Goal: Task Accomplishment & Management: Manage account settings

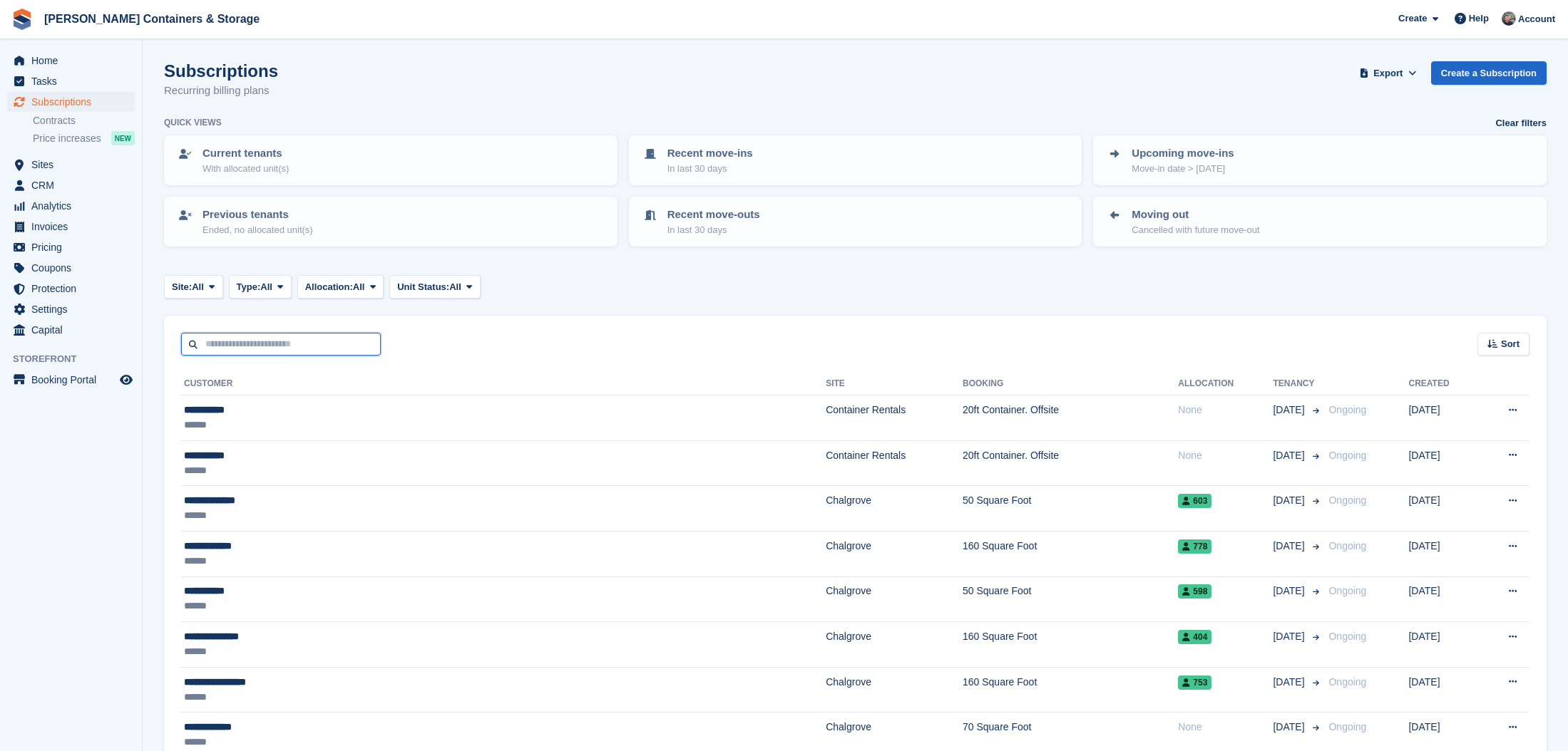
click at [256, 351] on input "text" at bounding box center [281, 344] width 199 height 23
type input "****"
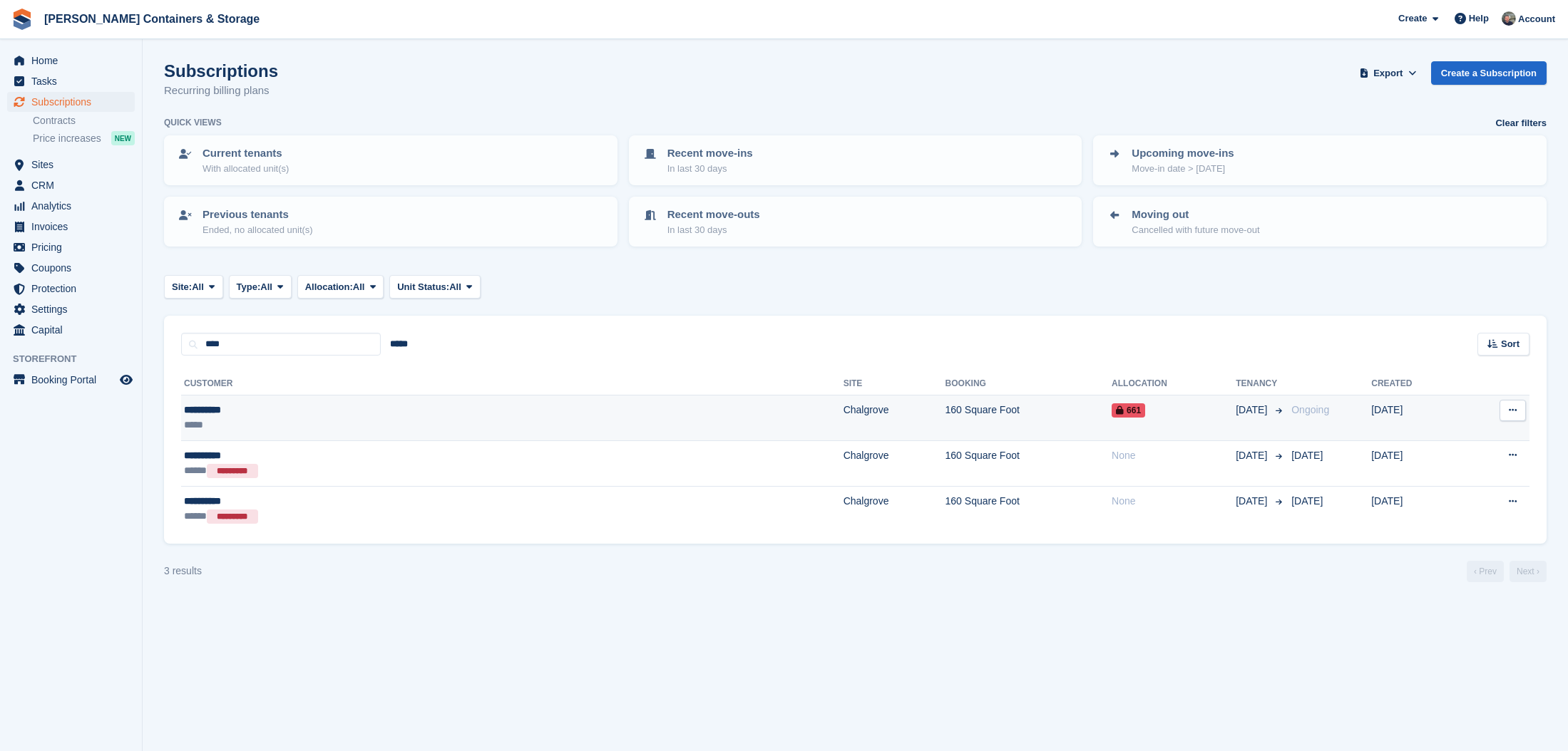
click at [398, 412] on div "**********" at bounding box center [330, 411] width 293 height 15
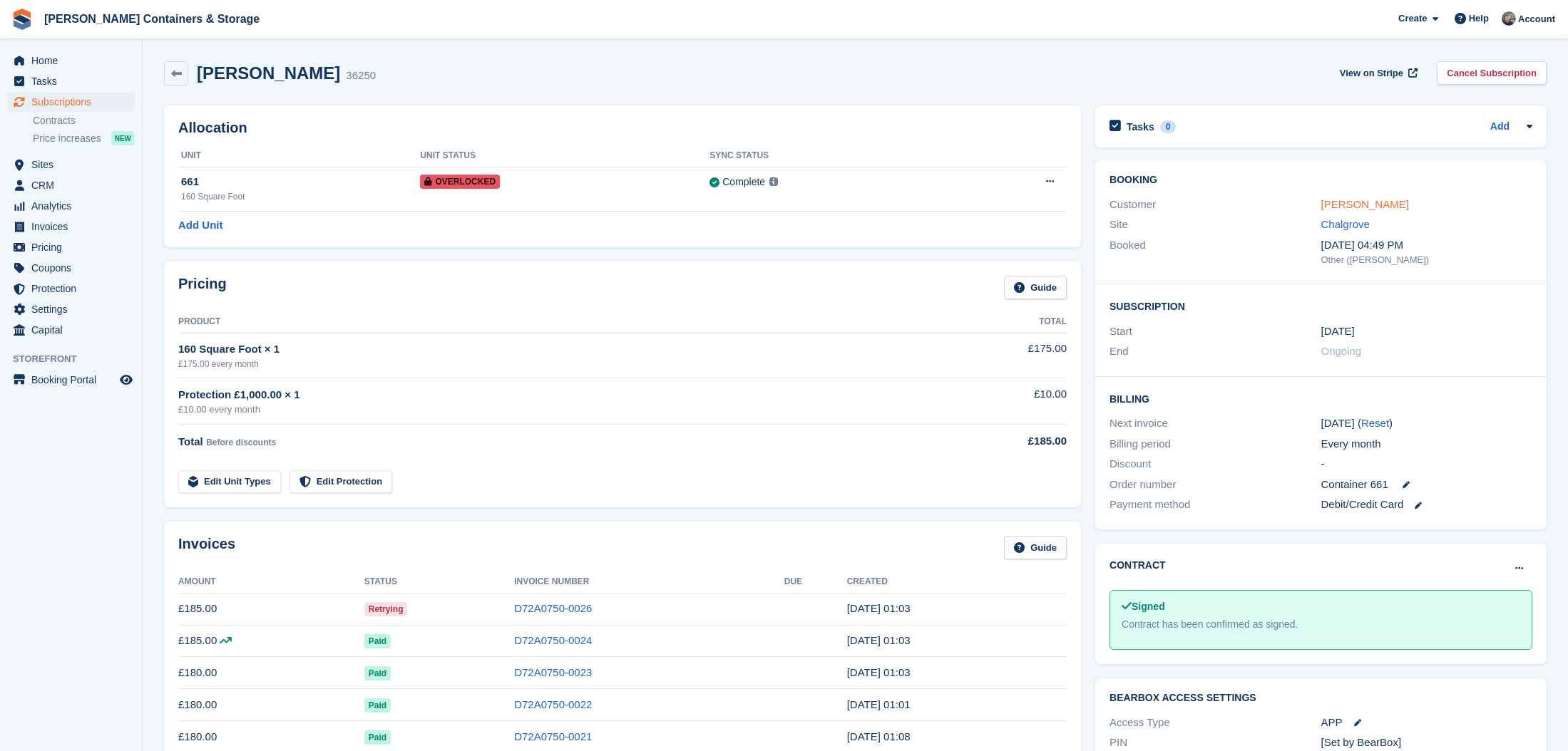
click at [1334, 200] on link "Saif Ullah" at bounding box center [1365, 204] width 88 height 12
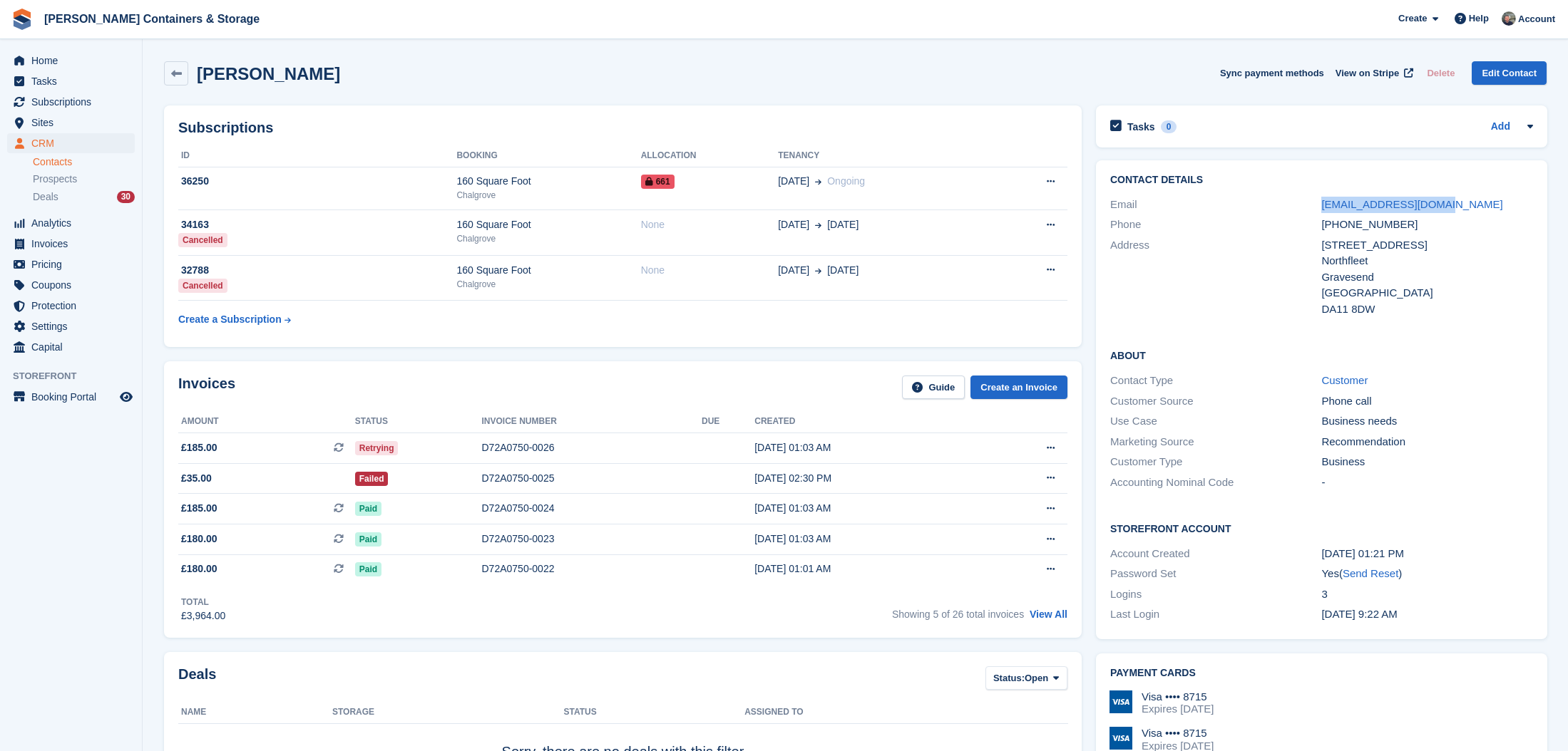
drag, startPoint x: 1438, startPoint y: 205, endPoint x: 1316, endPoint y: 205, distance: 122.0
click at [1321, 209] on div "saif.un2010@gmail.com" at bounding box center [1427, 205] width 211 height 17
copy link "saif.un2010@gmail.com"
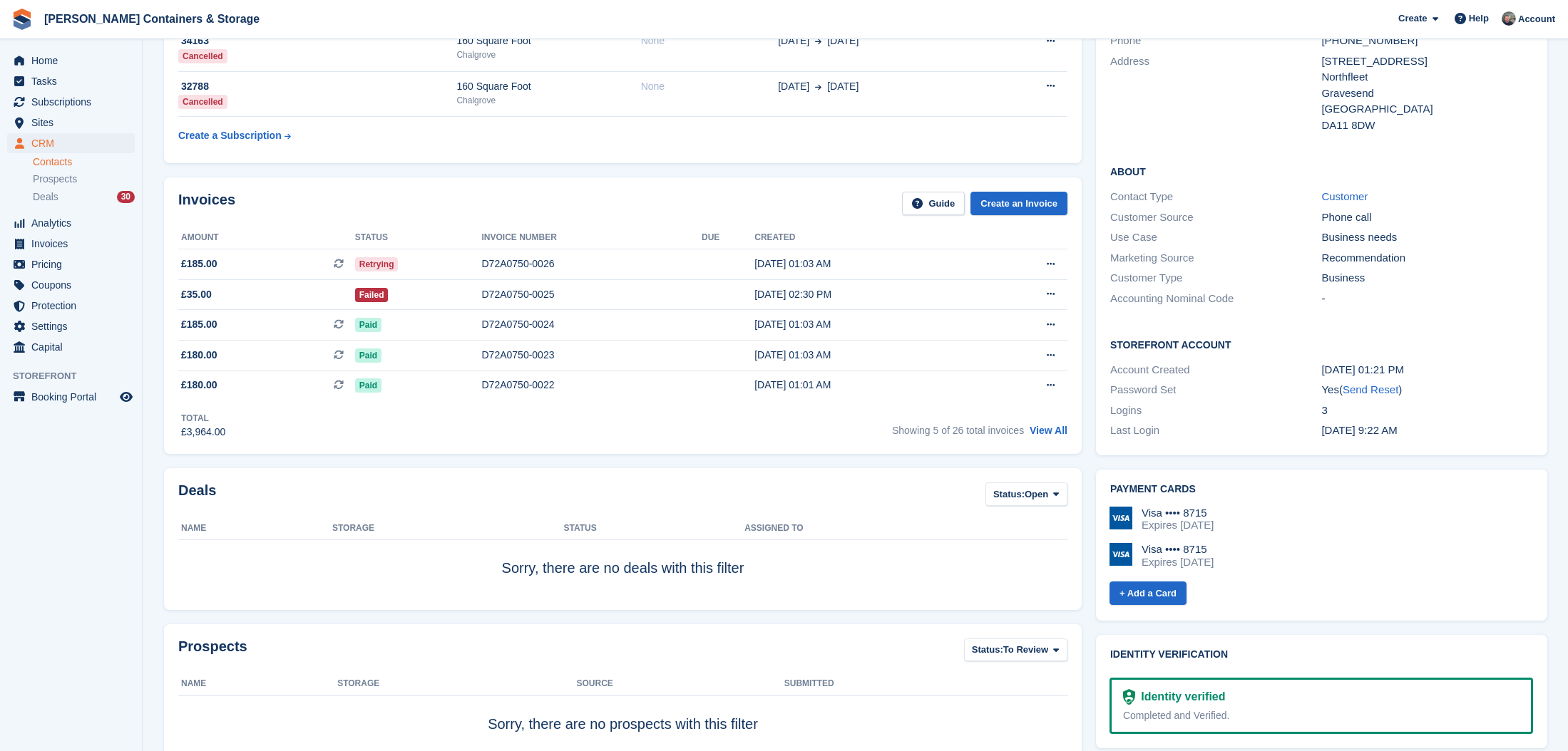
scroll to position [195, 0]
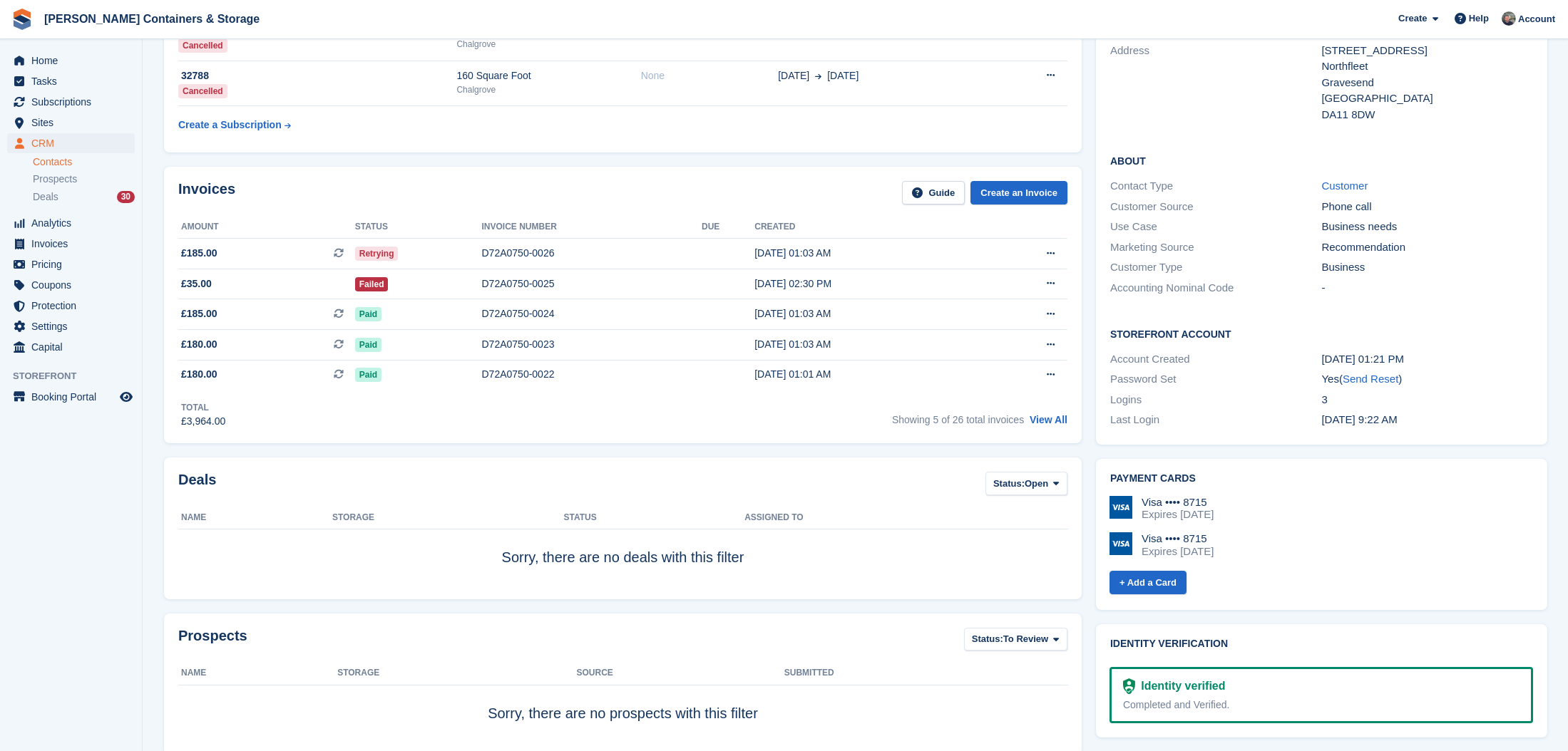
click at [51, 145] on span "CRM" at bounding box center [74, 142] width 85 height 20
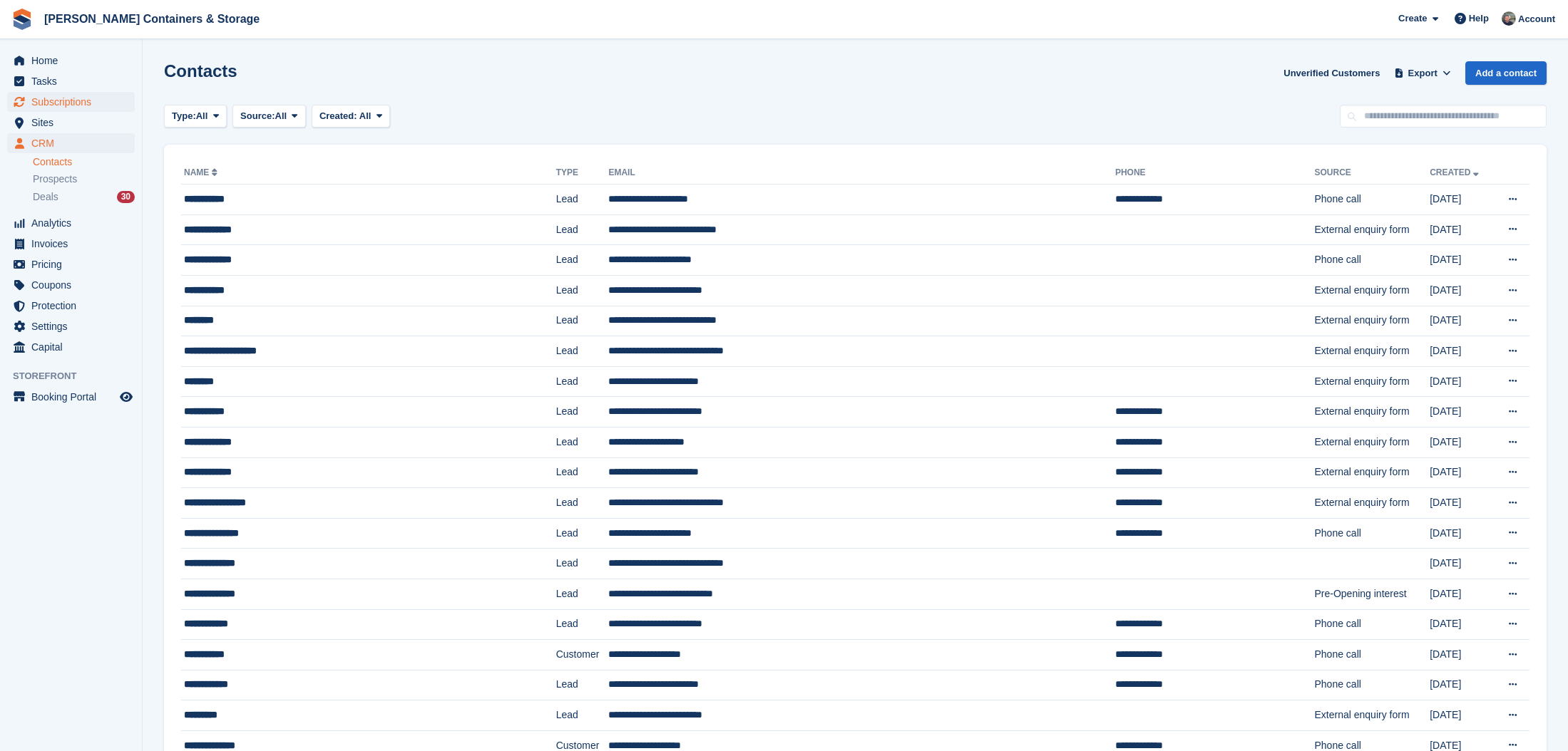
click at [61, 100] on span "Subscriptions" at bounding box center [74, 101] width 85 height 20
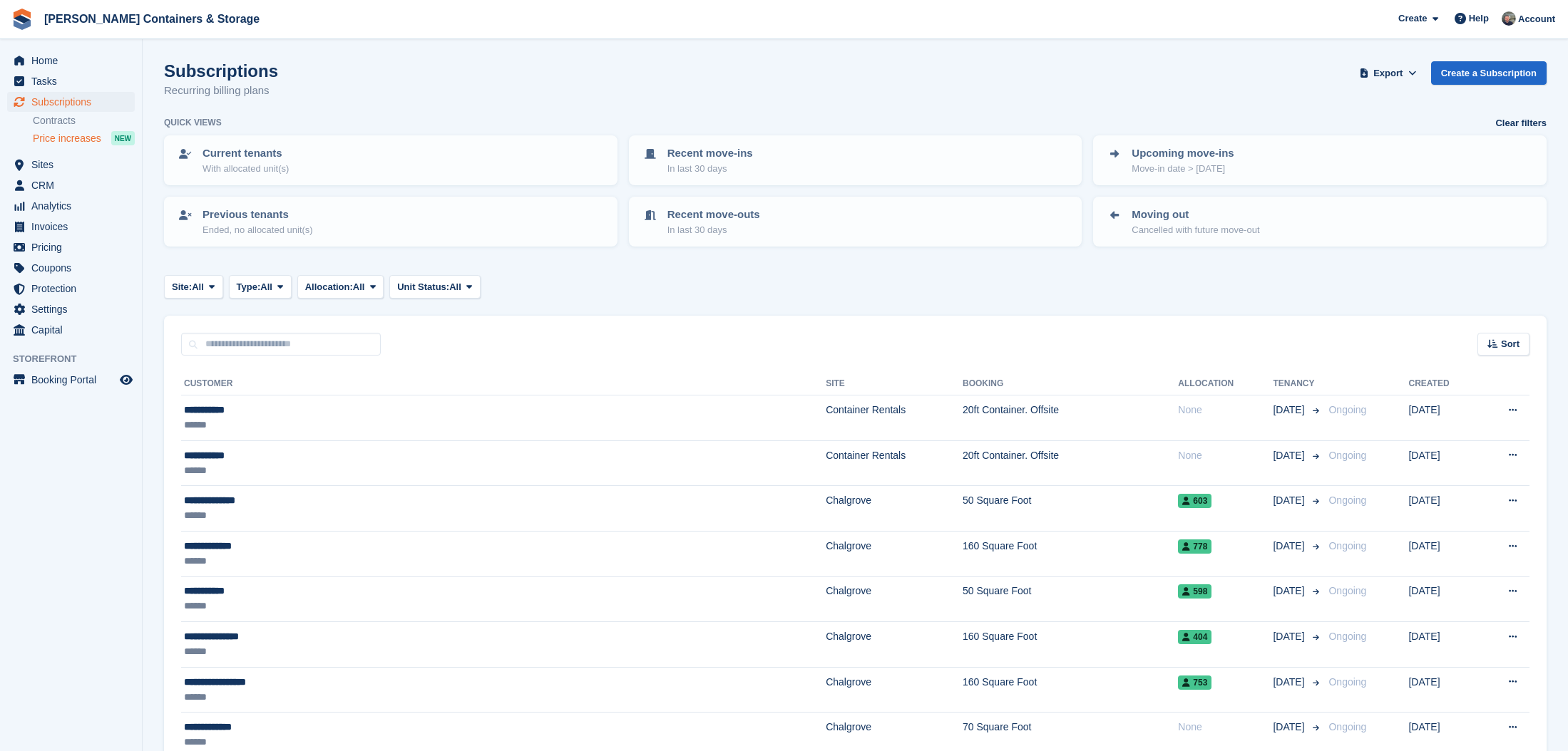
scroll to position [6, 0]
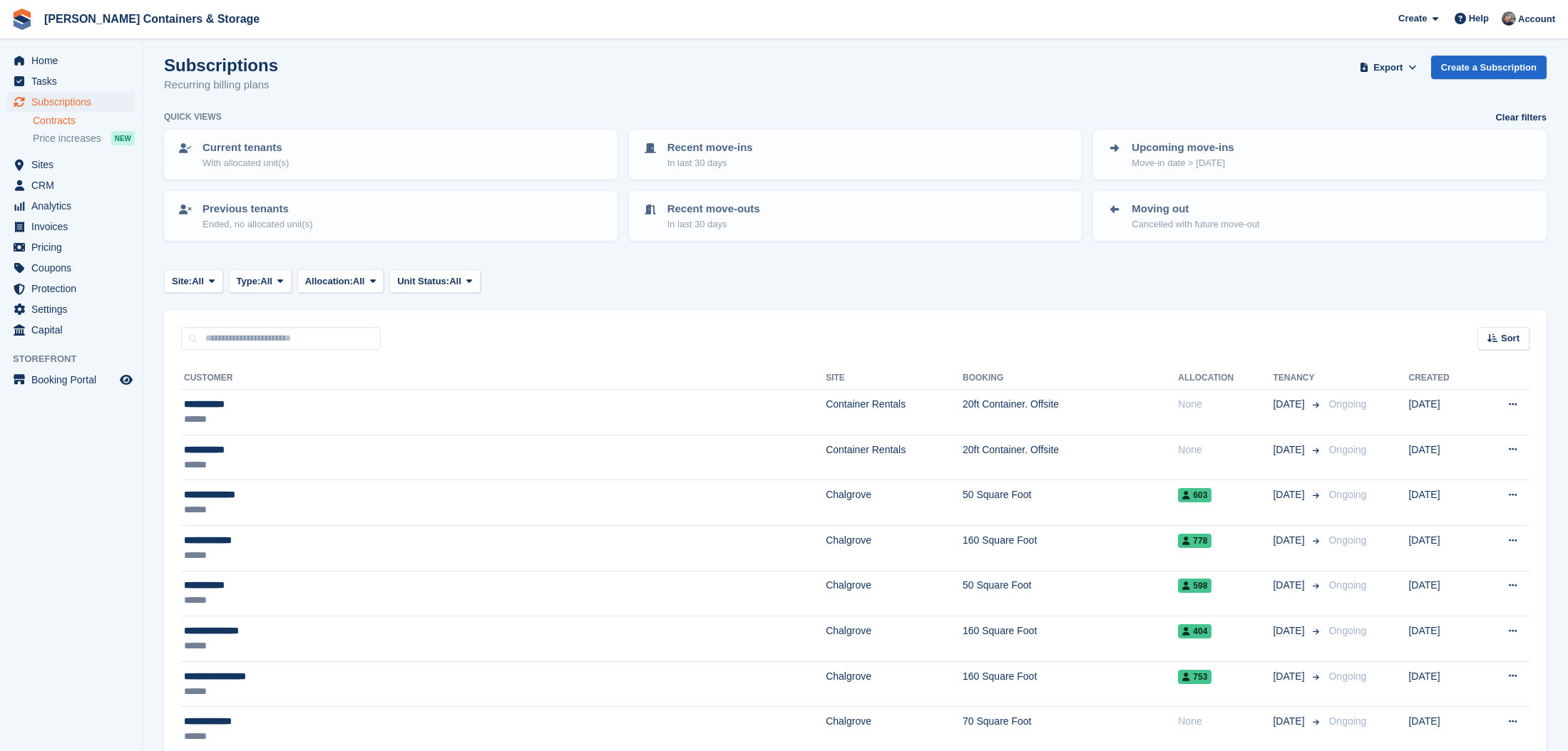
click at [65, 116] on link "Contracts" at bounding box center [83, 121] width 102 height 13
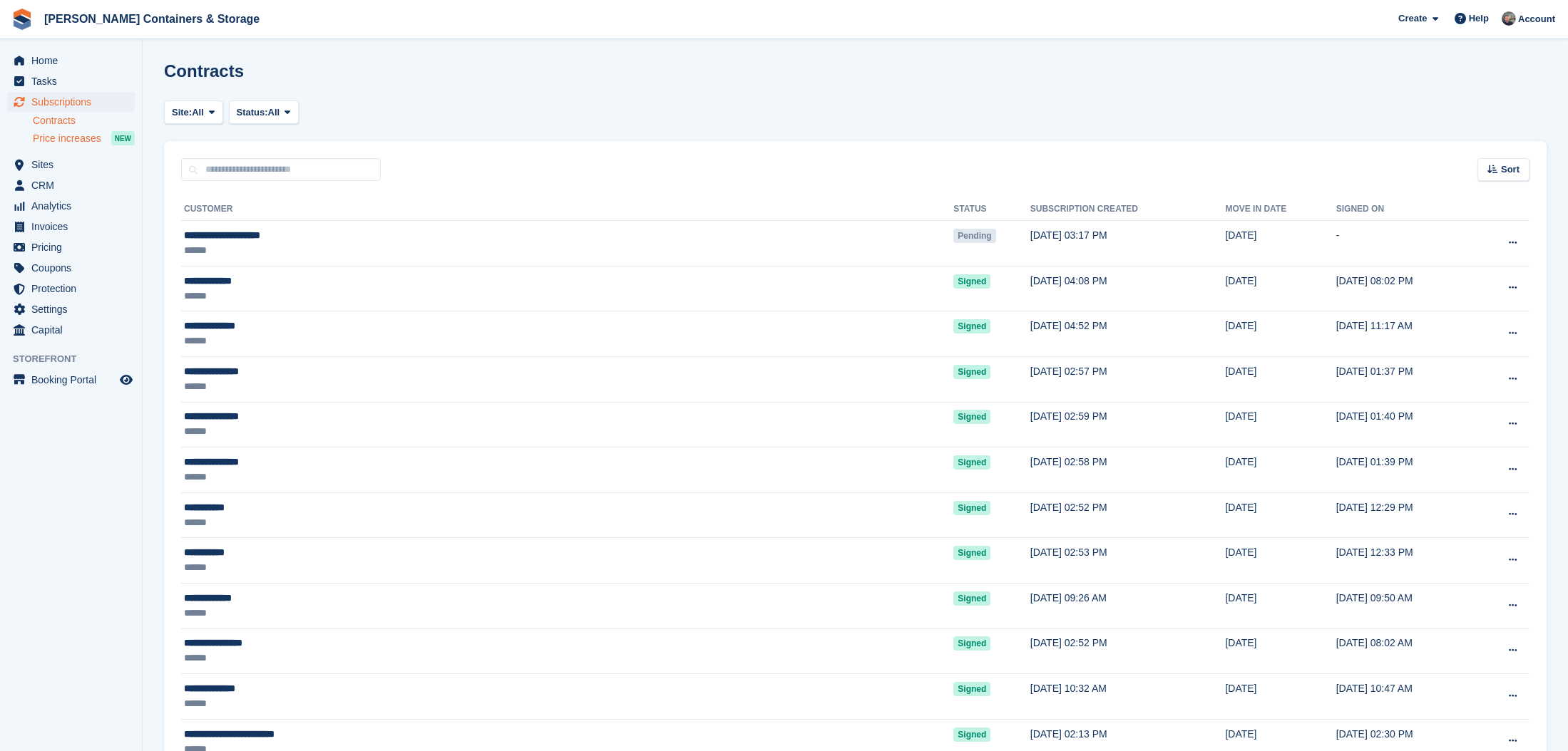
click at [65, 142] on span "Price increases" at bounding box center [66, 138] width 68 height 13
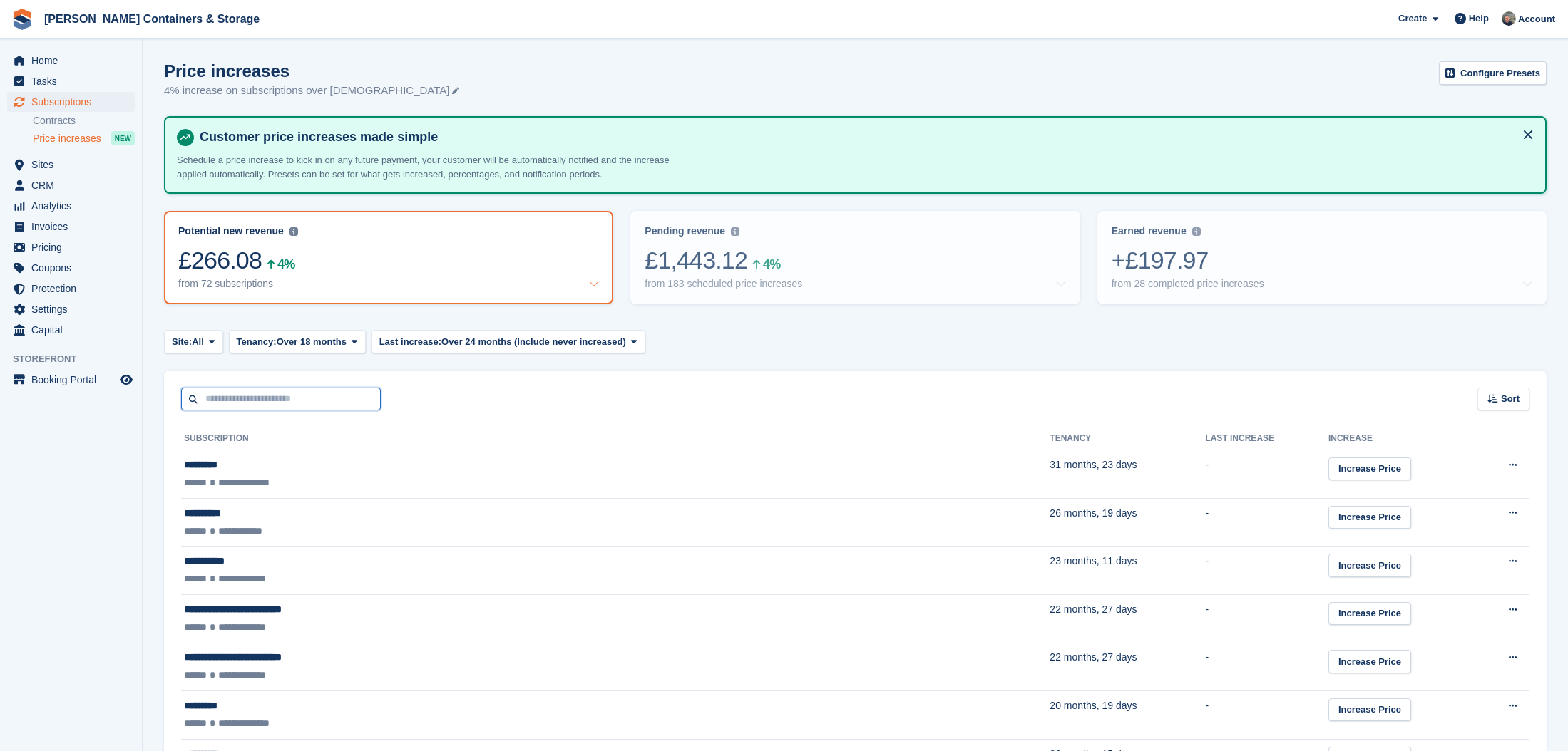
click at [329, 407] on input "text" at bounding box center [281, 399] width 199 height 23
click at [1284, 281] on div "from 28 completed price increases" at bounding box center [1322, 283] width 421 height 12
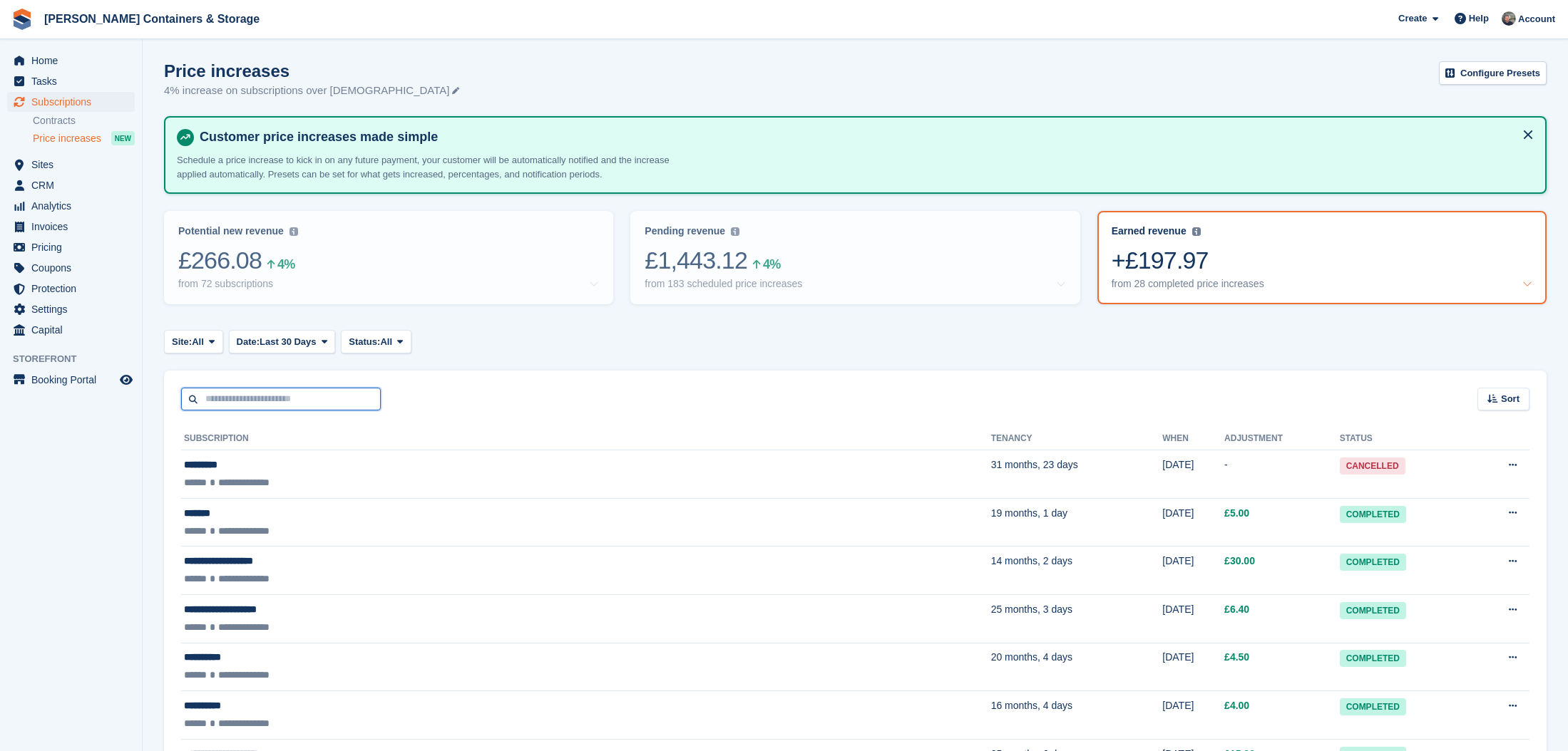
click at [301, 396] on input "text" at bounding box center [281, 399] width 199 height 23
type input "****"
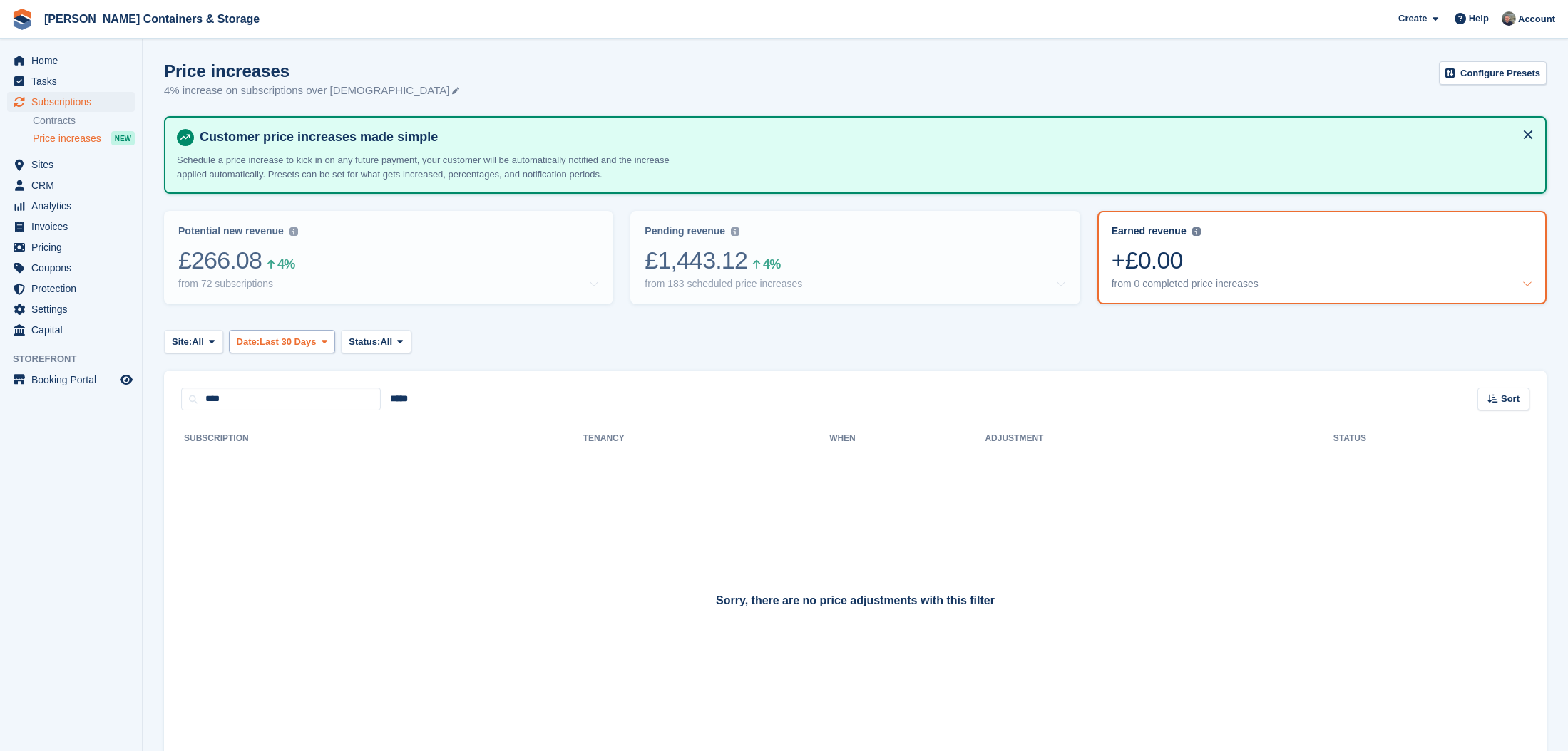
click at [271, 343] on span "Last 30 Days" at bounding box center [287, 341] width 57 height 14
click at [301, 533] on link "All time" at bounding box center [297, 528] width 124 height 25
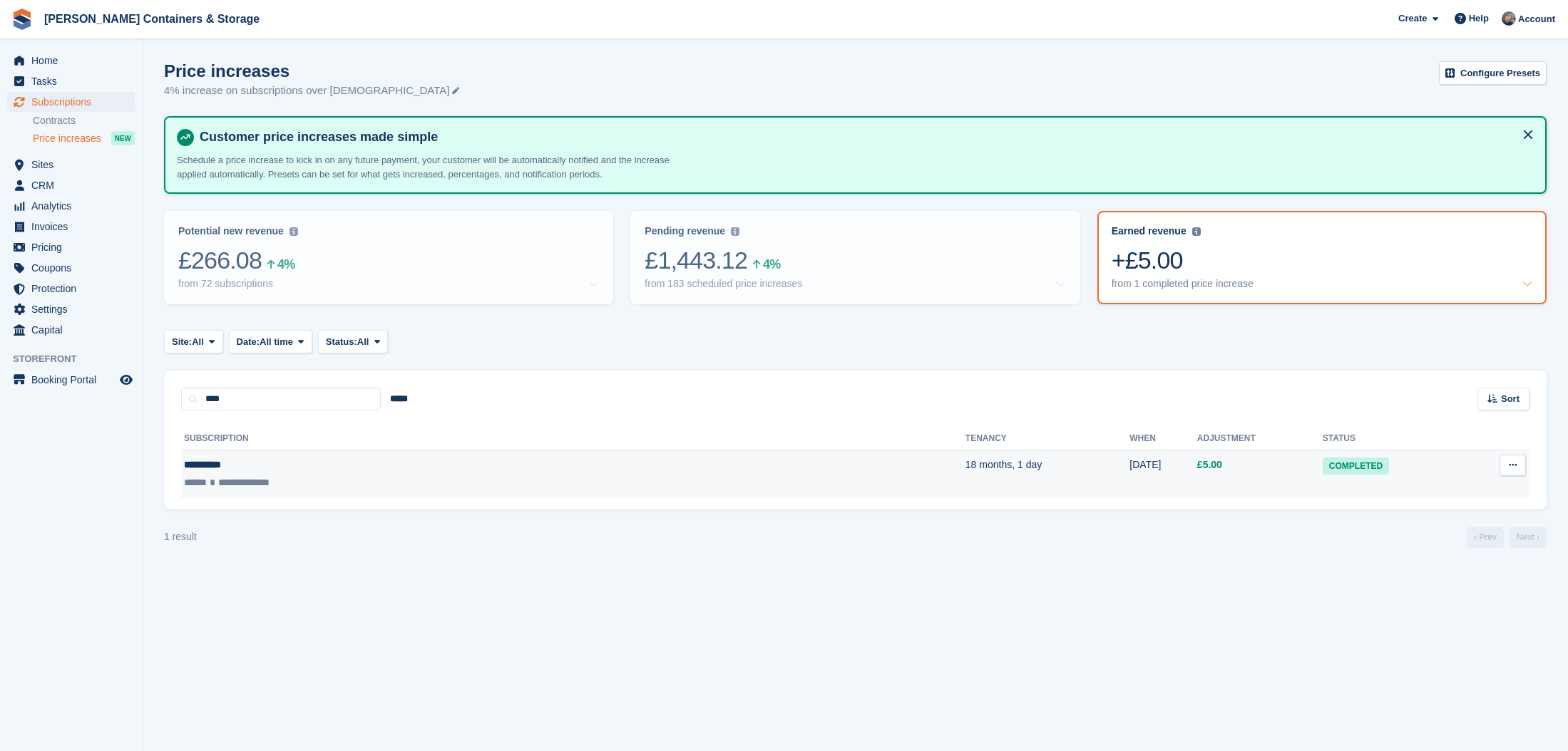
click at [1129, 482] on td "1 month, 1 day ago" at bounding box center [1163, 474] width 67 height 48
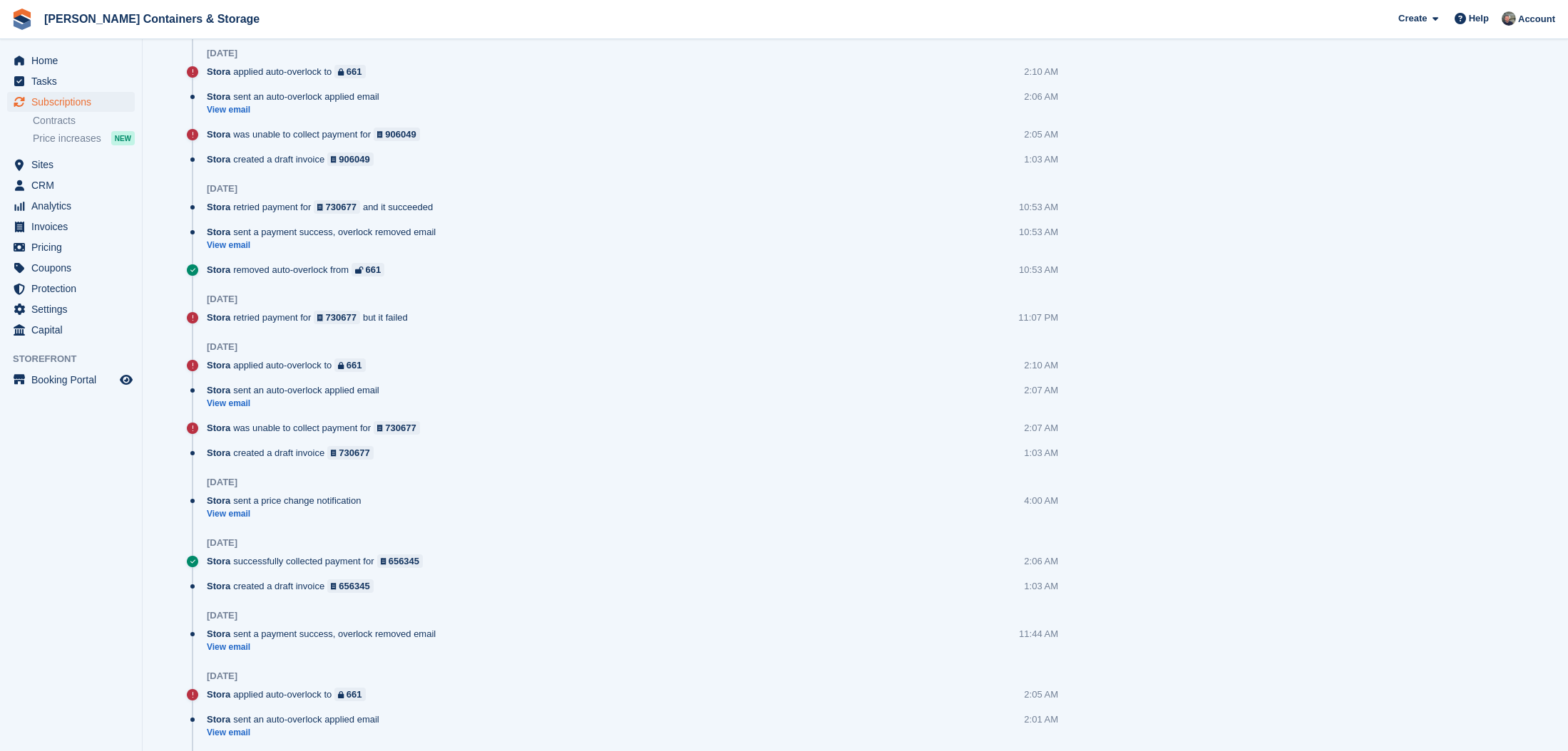
scroll to position [1014, 0]
click at [240, 519] on link "View email" at bounding box center [287, 518] width 161 height 12
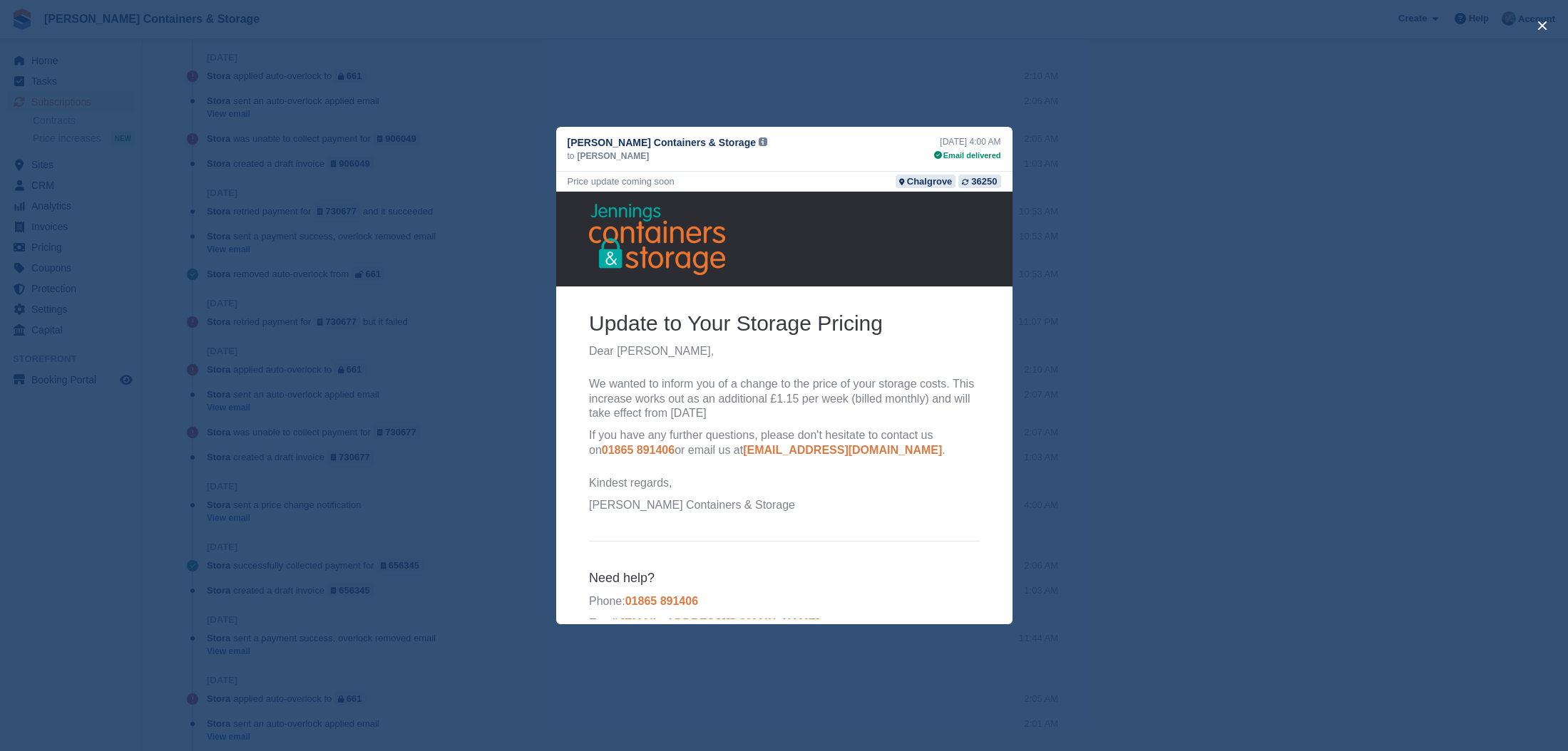
click at [1337, 434] on div "close" at bounding box center [784, 375] width 1568 height 751
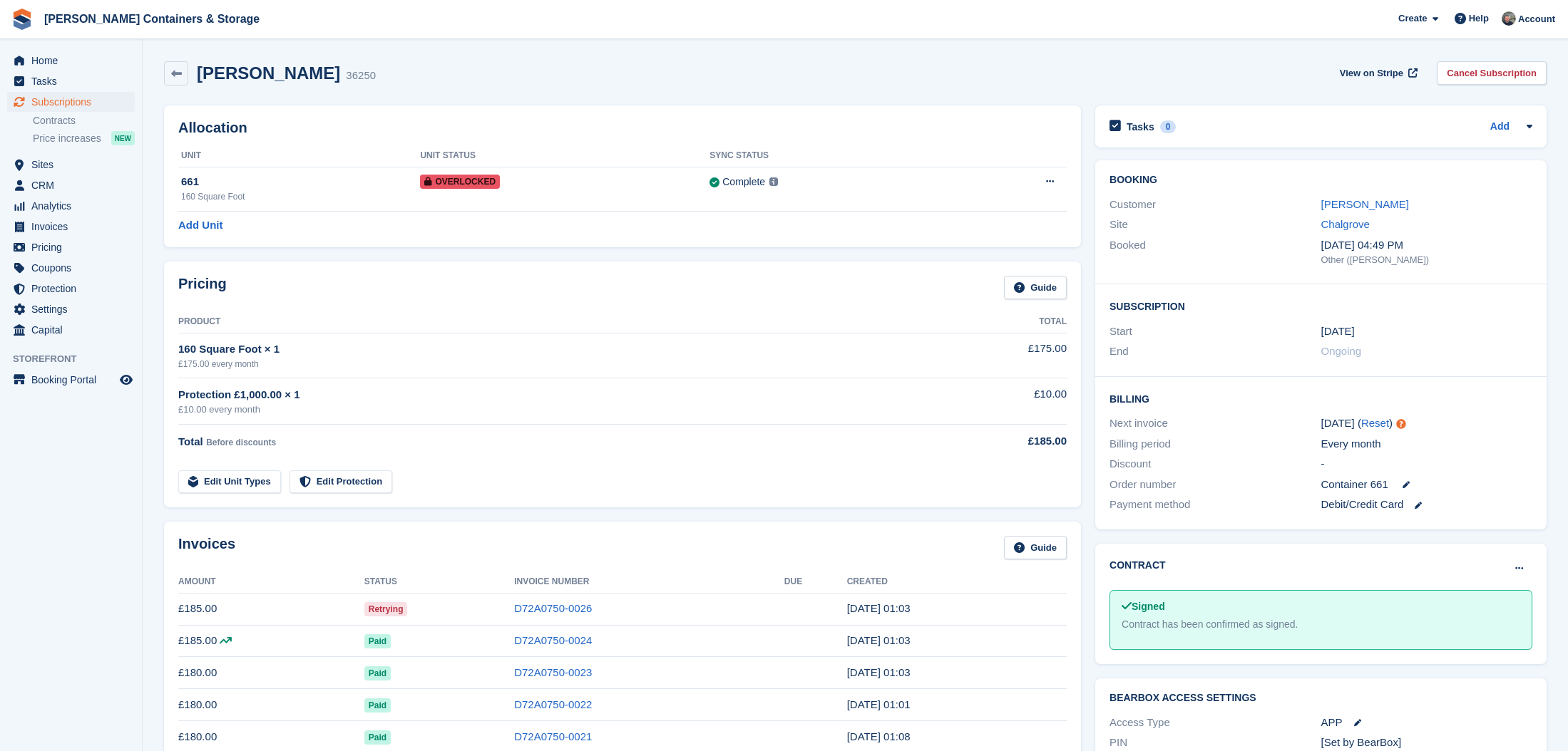
click at [39, 48] on div "Home Tasks Subscriptions Subscriptions Subscriptions Contracts Price increases …" at bounding box center [71, 193] width 142 height 296
click at [43, 55] on span "Home" at bounding box center [74, 60] width 85 height 20
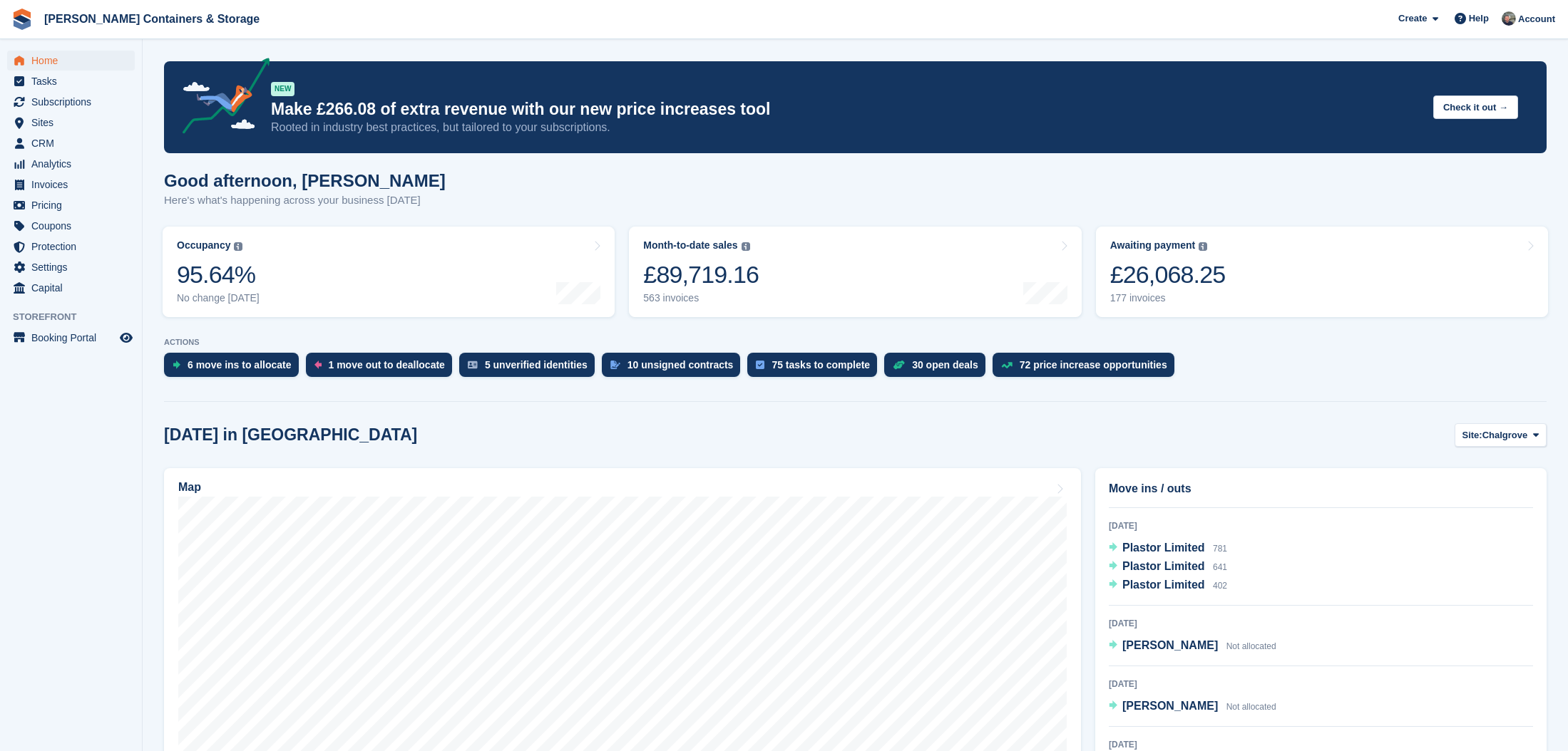
scroll to position [168, 0]
drag, startPoint x: 89, startPoint y: 117, endPoint x: 93, endPoint y: 104, distance: 13.6
click at [89, 117] on span "Sites" at bounding box center [74, 122] width 85 height 20
click at [92, 103] on span "Subscriptions" at bounding box center [74, 101] width 85 height 20
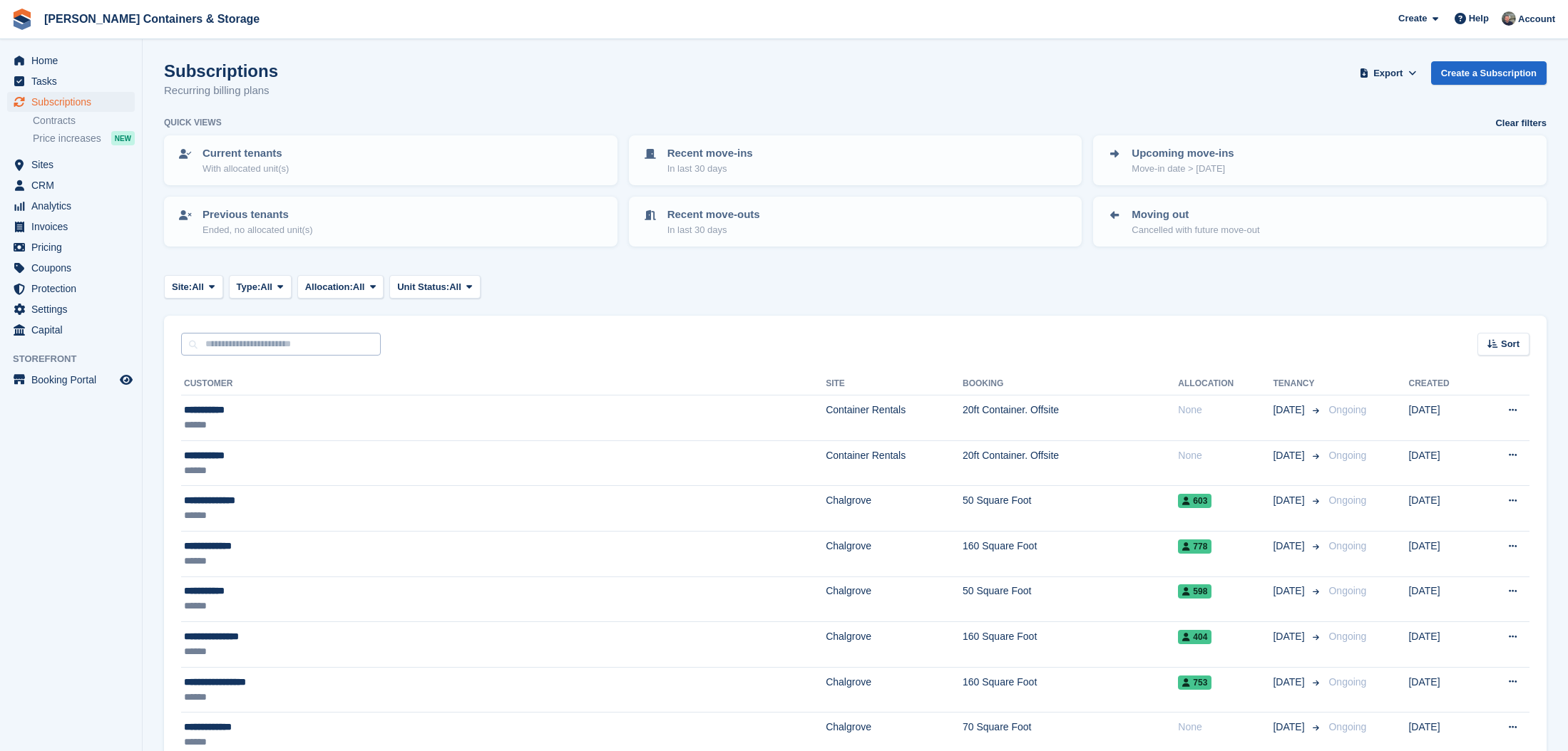
drag, startPoint x: 285, startPoint y: 327, endPoint x: 293, endPoint y: 334, distance: 10.6
click at [288, 330] on div "Sort Sort by Customer name Date created Move in date Move out date Created (old…" at bounding box center [854, 336] width 1382 height 40
click at [293, 334] on input "text" at bounding box center [281, 344] width 199 height 23
type input "****"
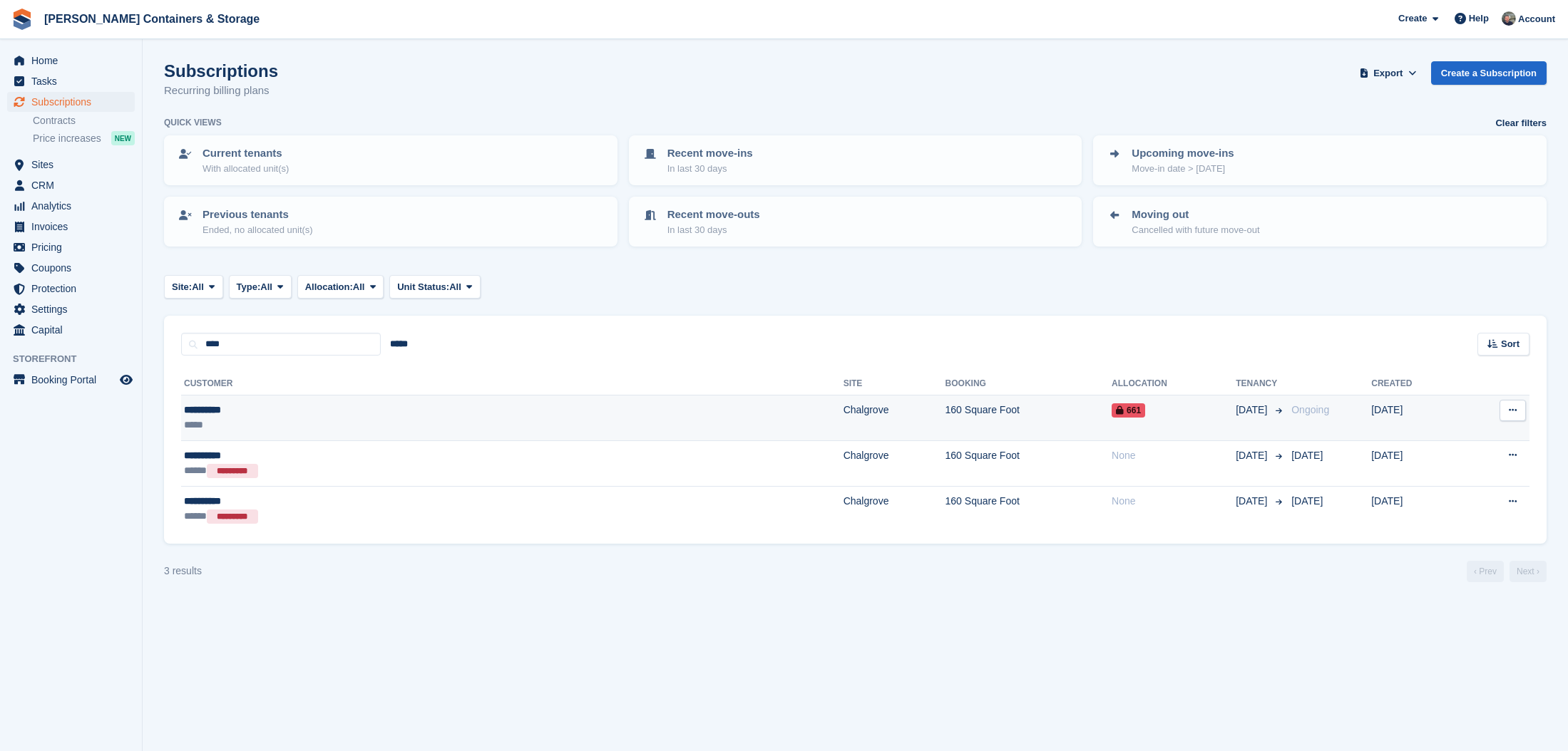
click at [422, 411] on div "**********" at bounding box center [330, 411] width 293 height 15
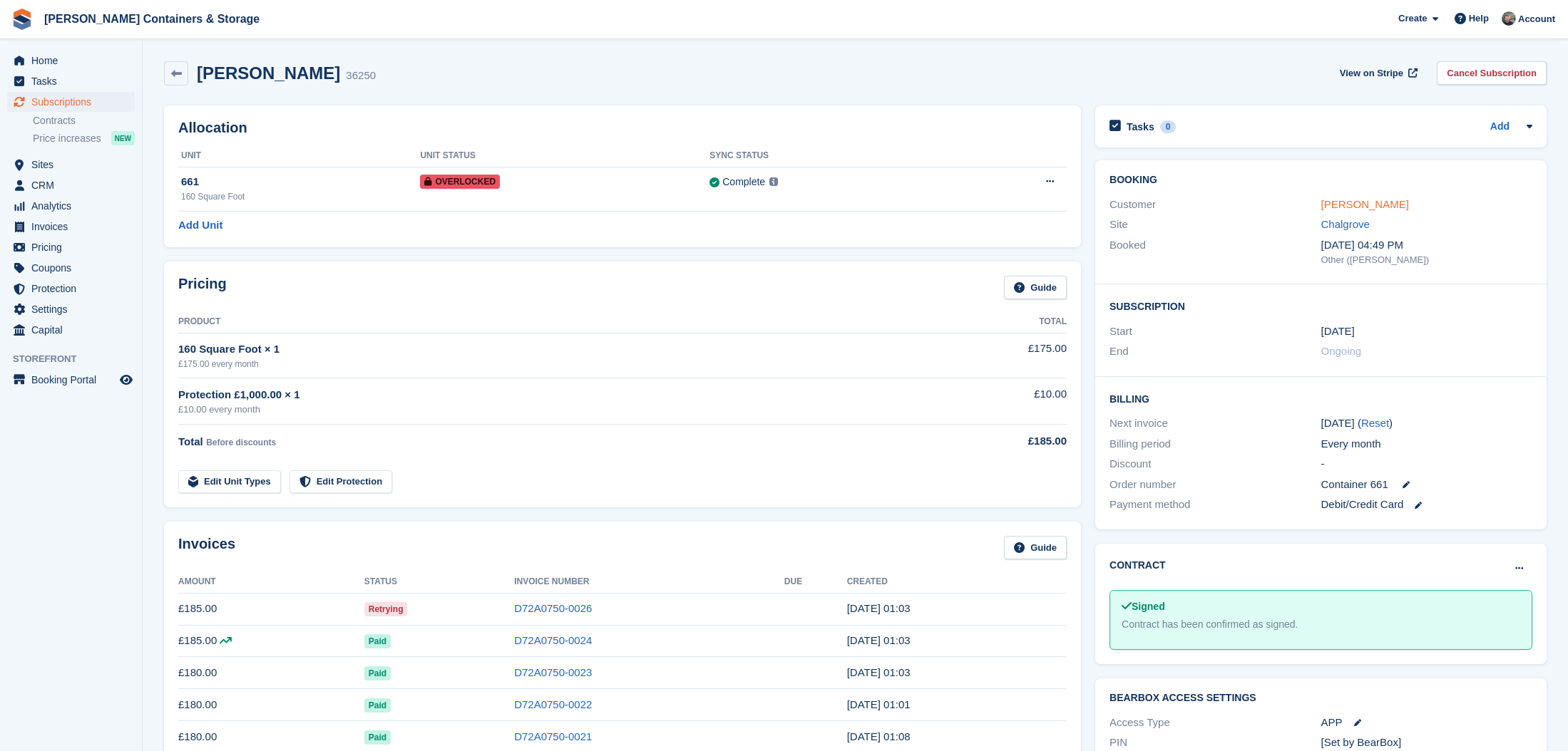
click at [1356, 201] on link "Saif Ullah" at bounding box center [1365, 204] width 88 height 12
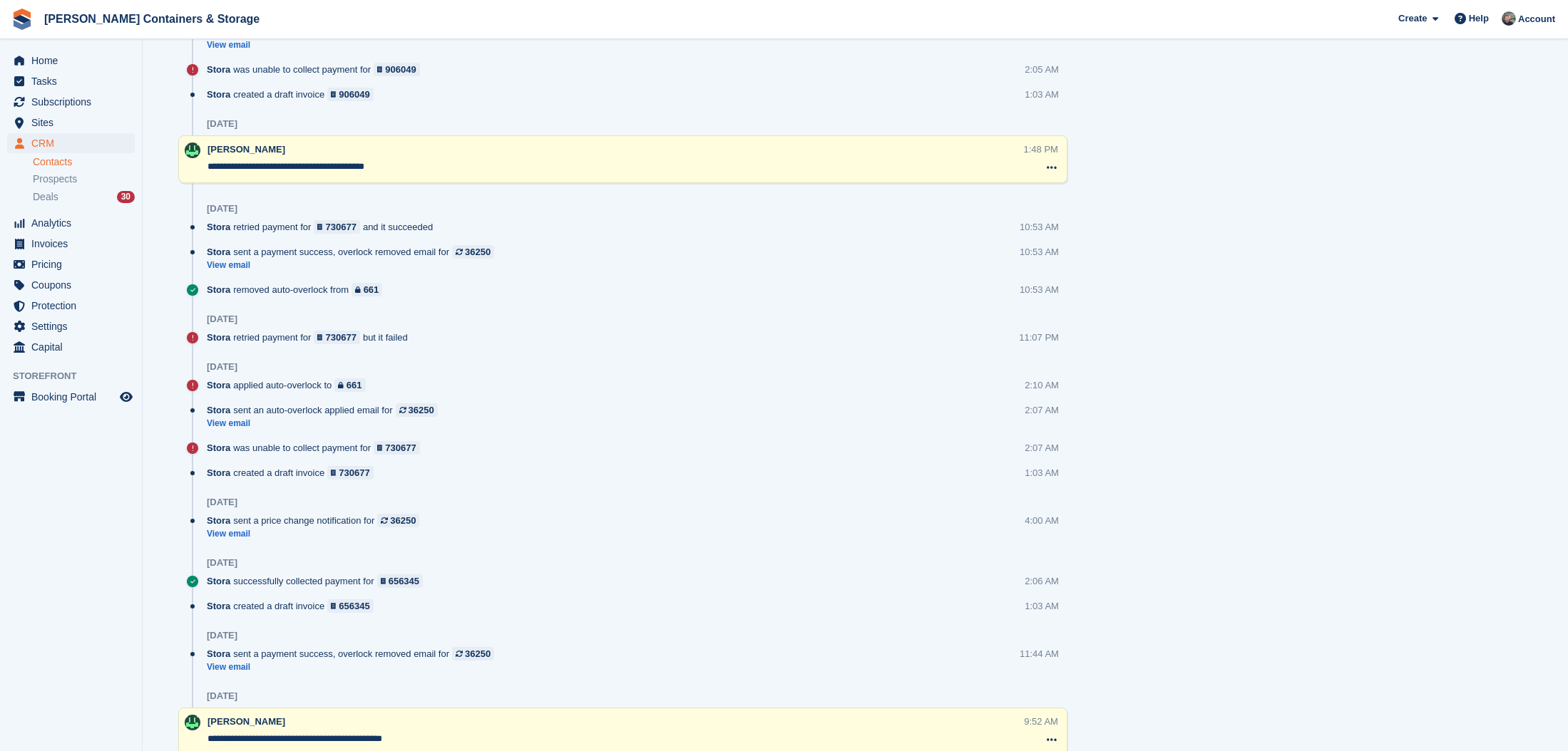
scroll to position [1163, 0]
